Goal: Transaction & Acquisition: Purchase product/service

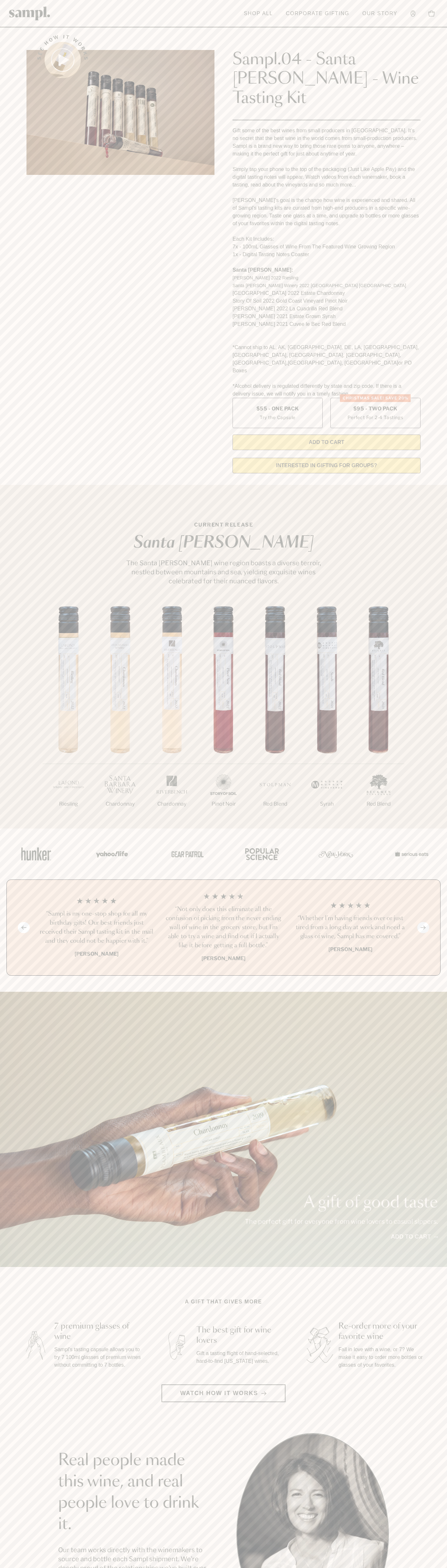
click at [360, 7] on link "Our Story" at bounding box center [379, 13] width 41 height 14
click at [442, 154] on section "See how it works Sampl.04 - Santa [PERSON_NAME] - Wine Tasting Kit Gift some of…" at bounding box center [224, 252] width 447 height 453
click at [383, 1567] on html "Skip to main content Toggle navigation menu Shop All Corporate Gifting Our Stor…" at bounding box center [224, 1304] width 447 height 2608
click at [25, 880] on div "Previous slide Next slide “Not only does this eliminate all the confusion of pi…" at bounding box center [224, 928] width 434 height 96
